Goal: Task Accomplishment & Management: Manage account settings

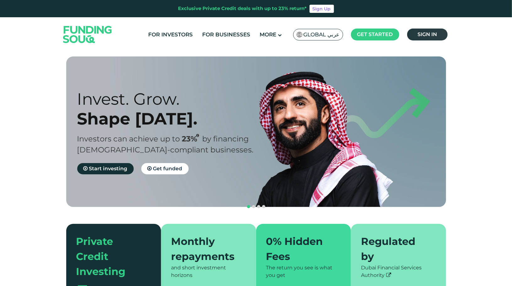
click at [420, 36] on span "Sign in" at bounding box center [426, 34] width 19 height 6
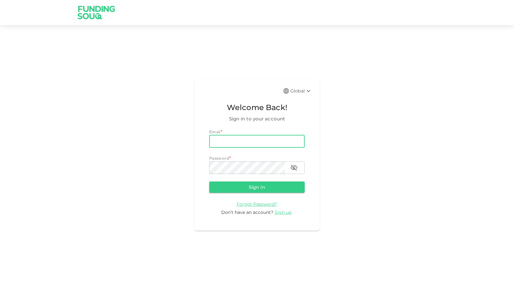
click at [274, 141] on input "email" at bounding box center [256, 141] width 95 height 13
